Goal: Information Seeking & Learning: Learn about a topic

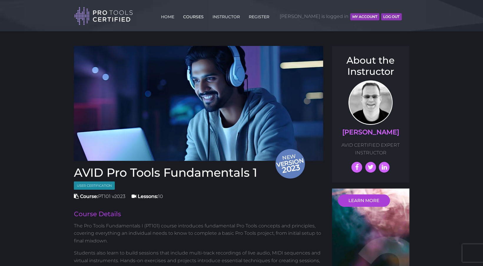
click at [205, 18] on link "COURSES" at bounding box center [193, 15] width 24 height 9
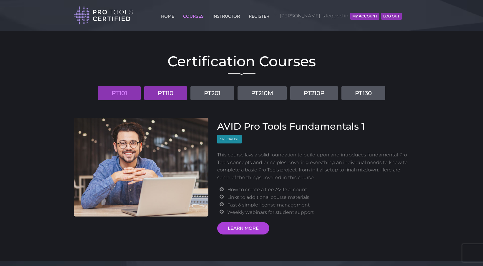
click at [161, 91] on link "PT110" at bounding box center [165, 93] width 43 height 14
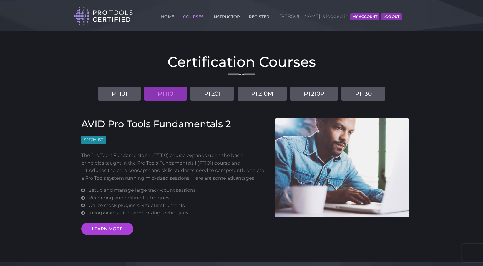
click at [359, 18] on button "MY ACCOUNT" at bounding box center [364, 16] width 29 height 7
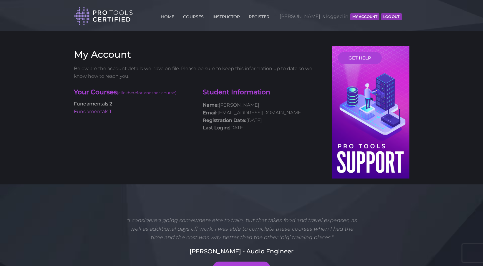
click at [106, 103] on link "Fundamentals 2" at bounding box center [93, 104] width 38 height 6
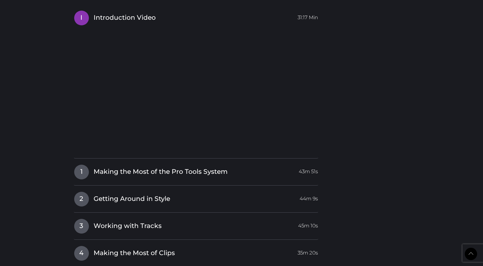
scroll to position [626, 0]
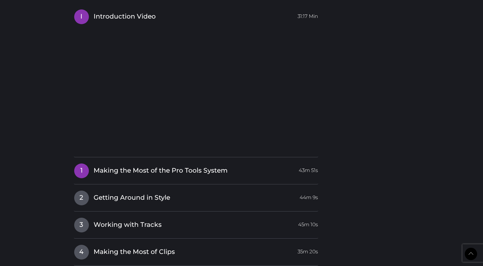
click at [109, 167] on span "Making the Most of the Pro Tools System" at bounding box center [161, 170] width 134 height 9
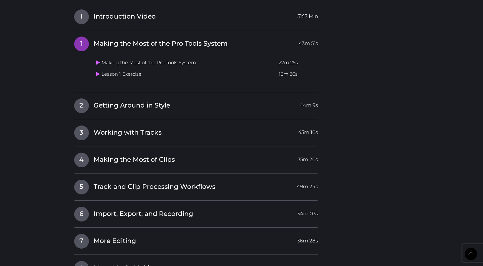
scroll to position [605, 0]
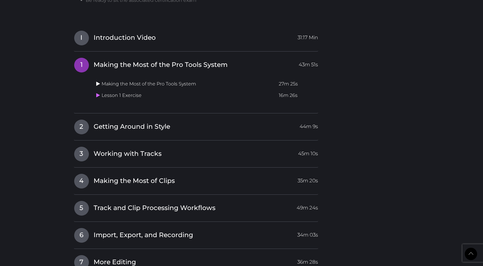
click at [97, 81] on icon at bounding box center [98, 83] width 4 height 5
